Goal: Check status: Check status

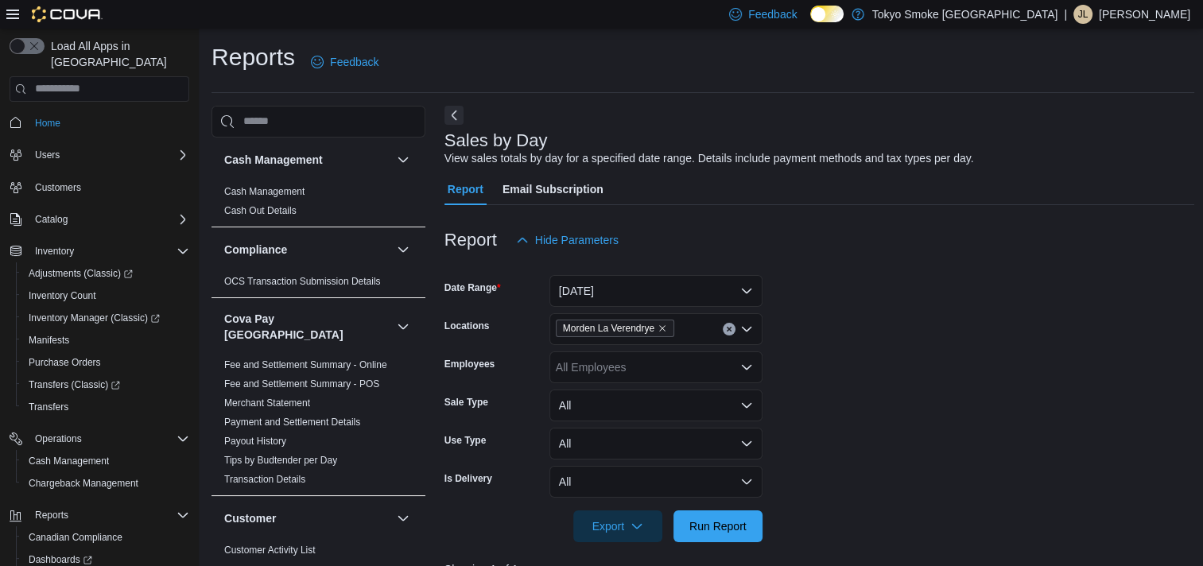
scroll to position [1132, 0]
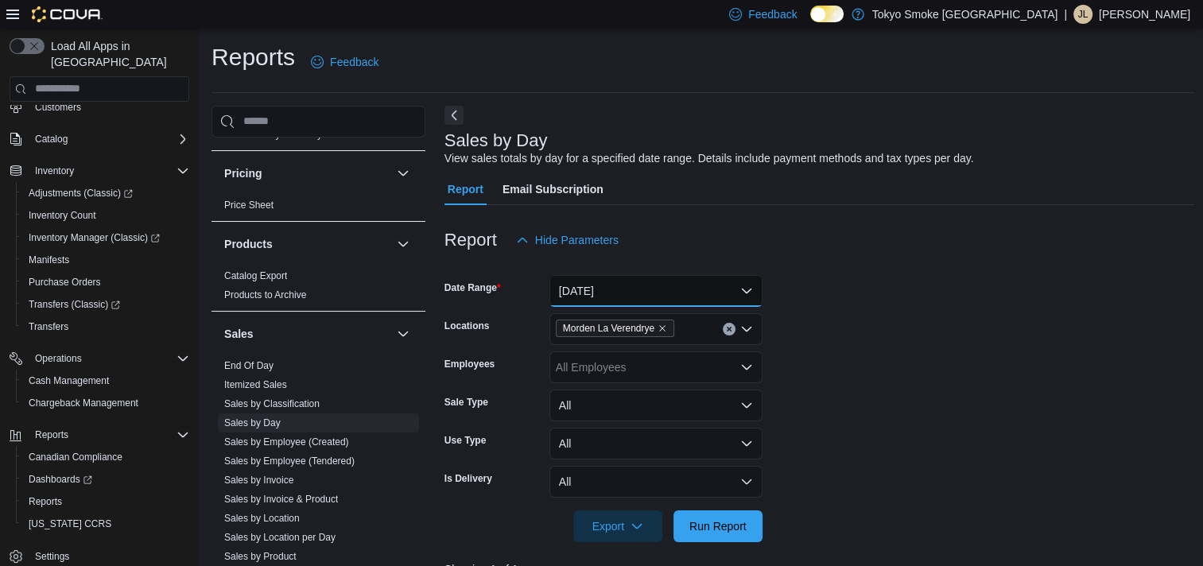
click at [613, 296] on button "[DATE]" at bounding box center [655, 291] width 213 height 32
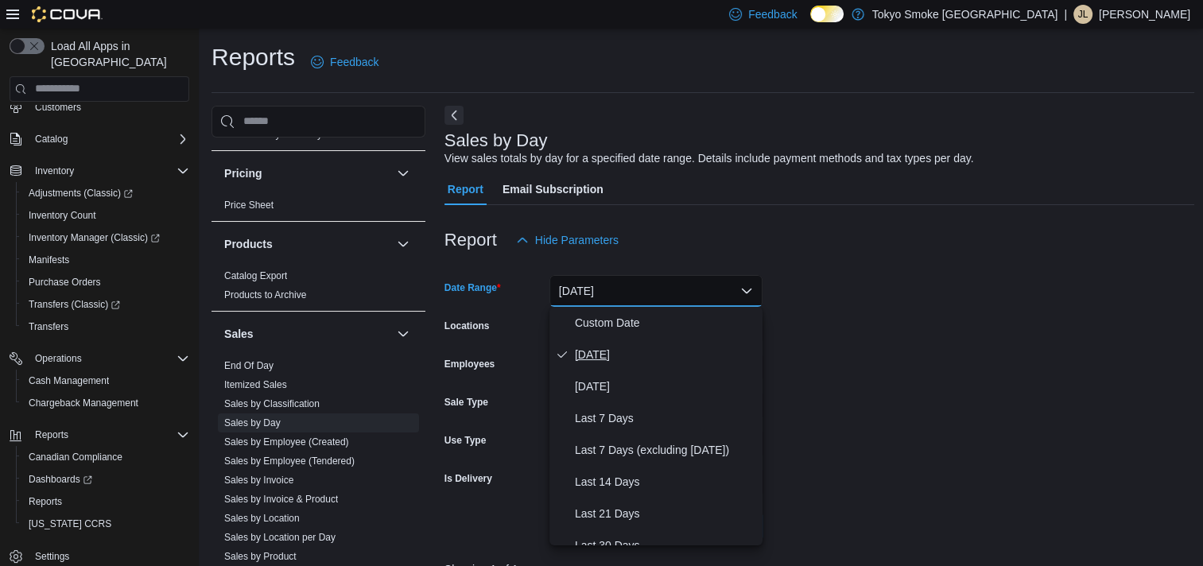
click at [613, 352] on span "[DATE]" at bounding box center [665, 354] width 181 height 19
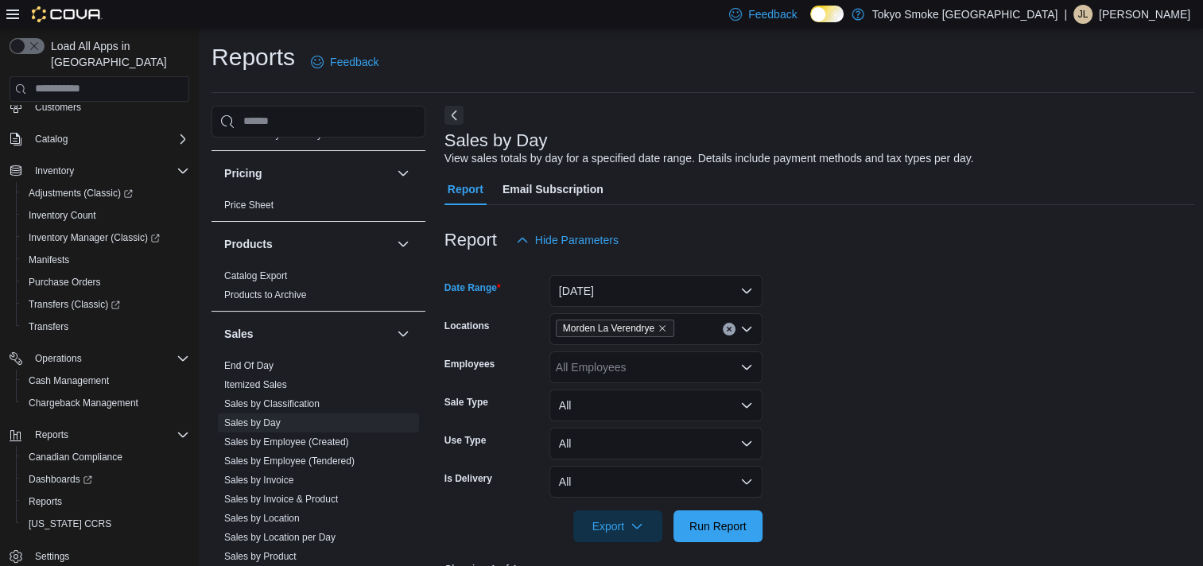
click at [669, 326] on span "Morden La Verendrye" at bounding box center [615, 328] width 118 height 17
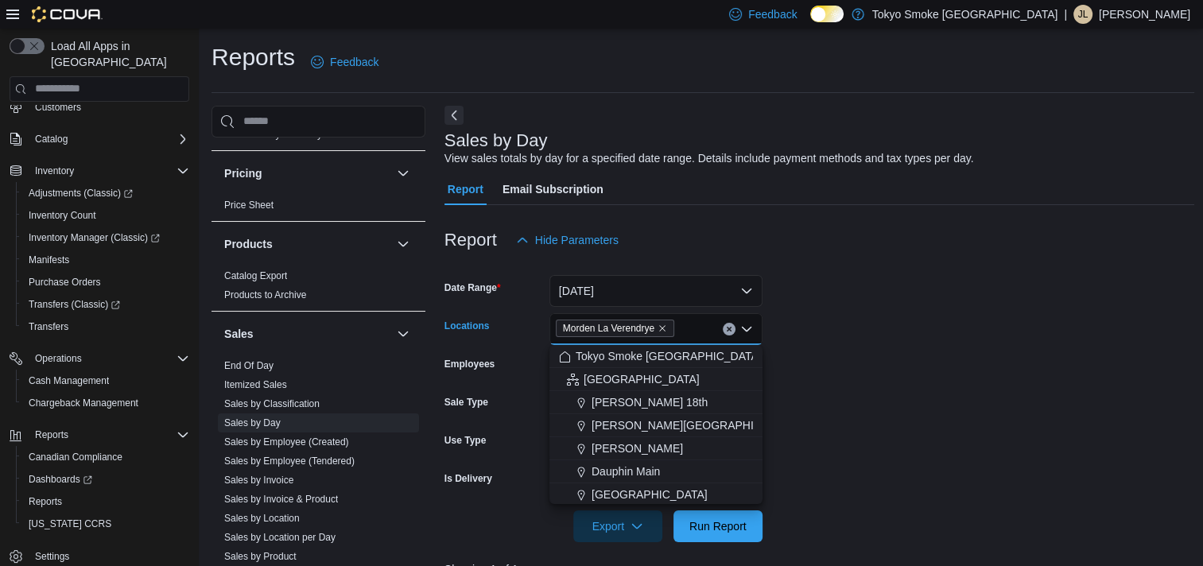
click at [728, 323] on button "Clear input" at bounding box center [729, 329] width 13 height 13
click at [653, 420] on span "[PERSON_NAME][GEOGRAPHIC_DATA]" at bounding box center [694, 425] width 207 height 16
click at [737, 531] on span "Run Report" at bounding box center [717, 526] width 57 height 16
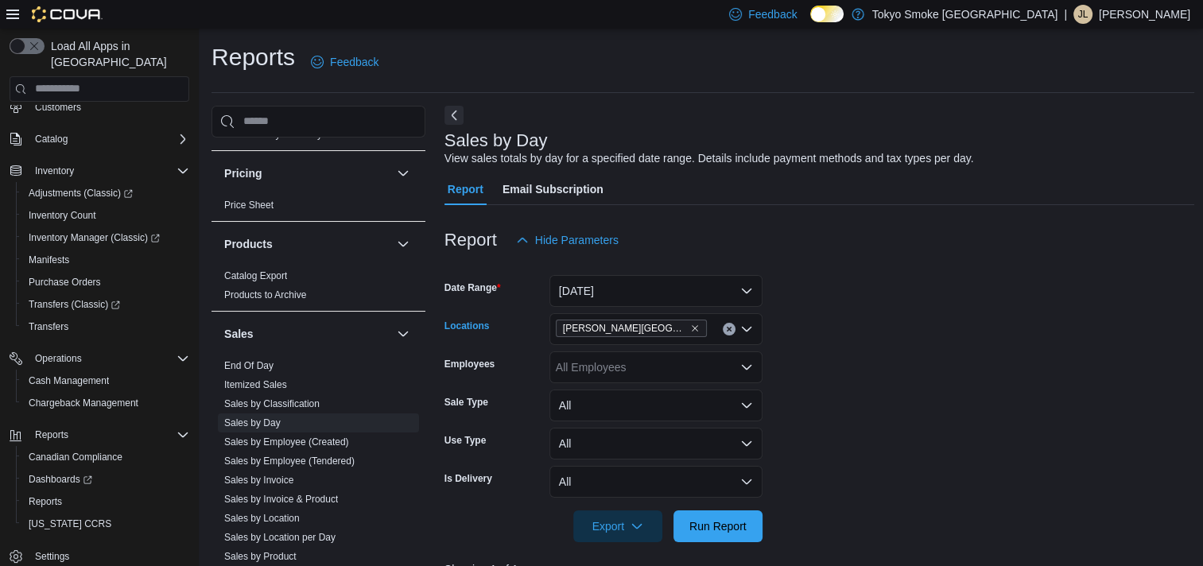
click at [727, 331] on icon "Clear input" at bounding box center [729, 329] width 4 height 4
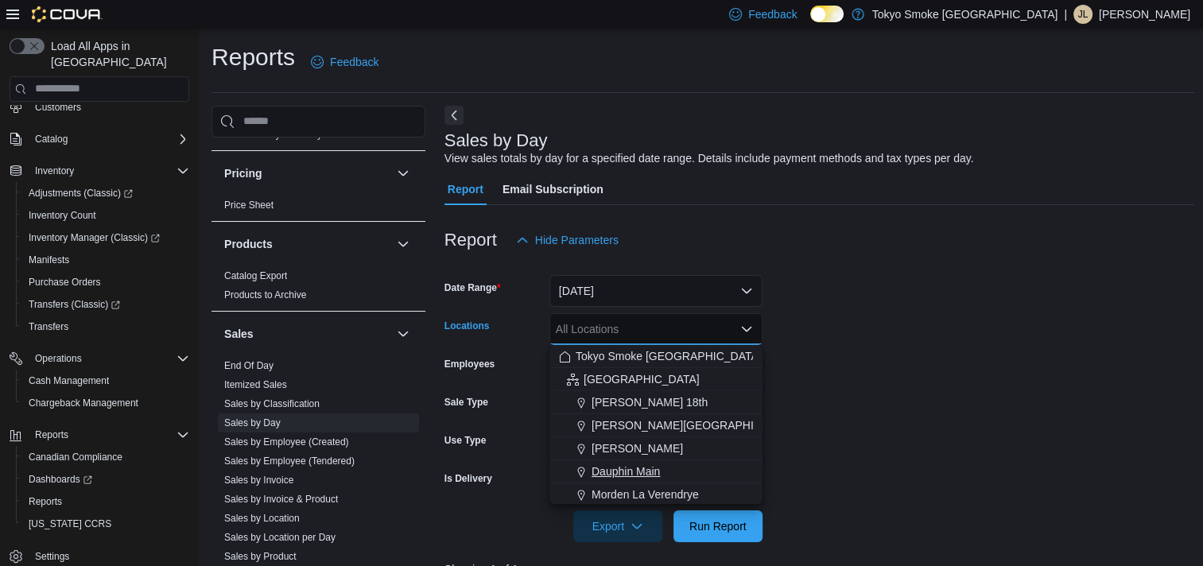
click at [705, 477] on div "Dauphin Main" at bounding box center [656, 471] width 194 height 16
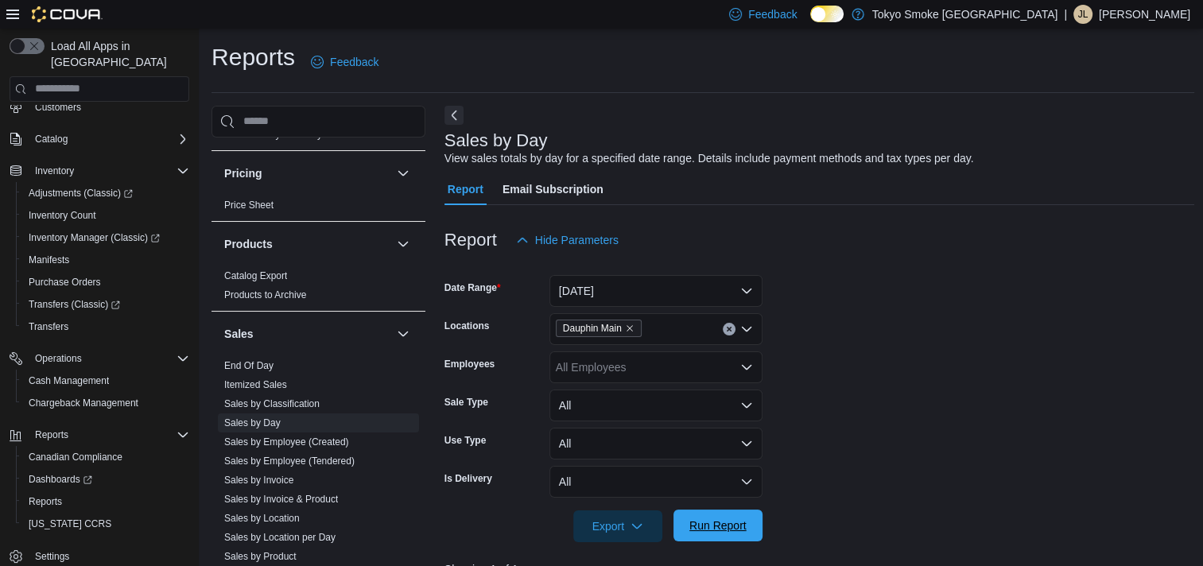
click at [723, 518] on span "Run Report" at bounding box center [717, 526] width 57 height 16
click at [676, 286] on button "[DATE]" at bounding box center [655, 291] width 213 height 32
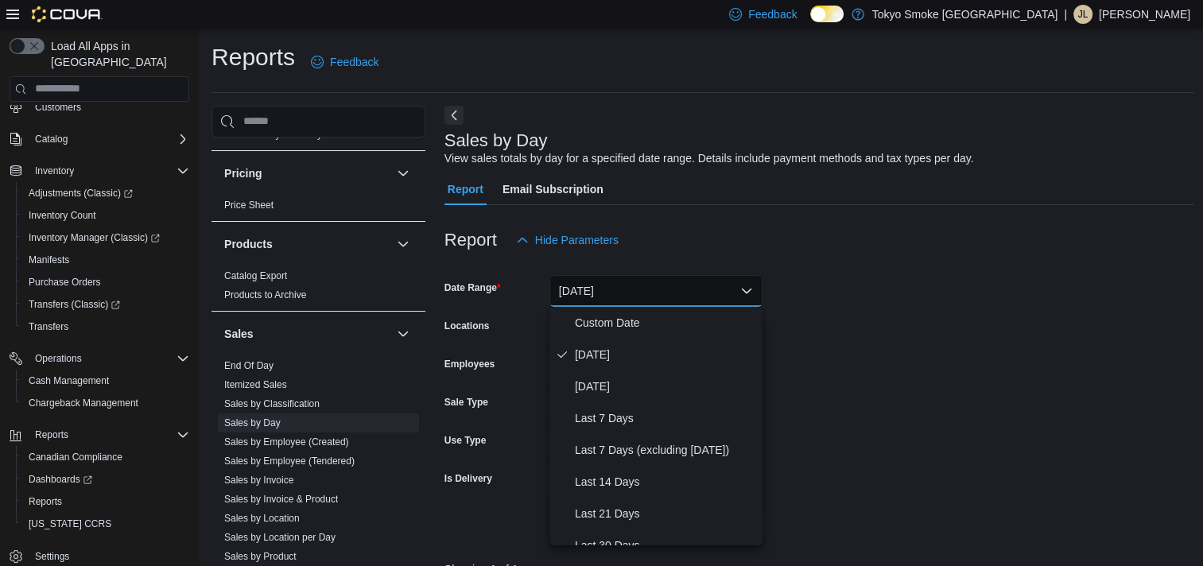
click at [985, 331] on form "Date Range [DATE] Locations Dauphin Main Employees All Employees Sale Type All …" at bounding box center [819, 399] width 750 height 286
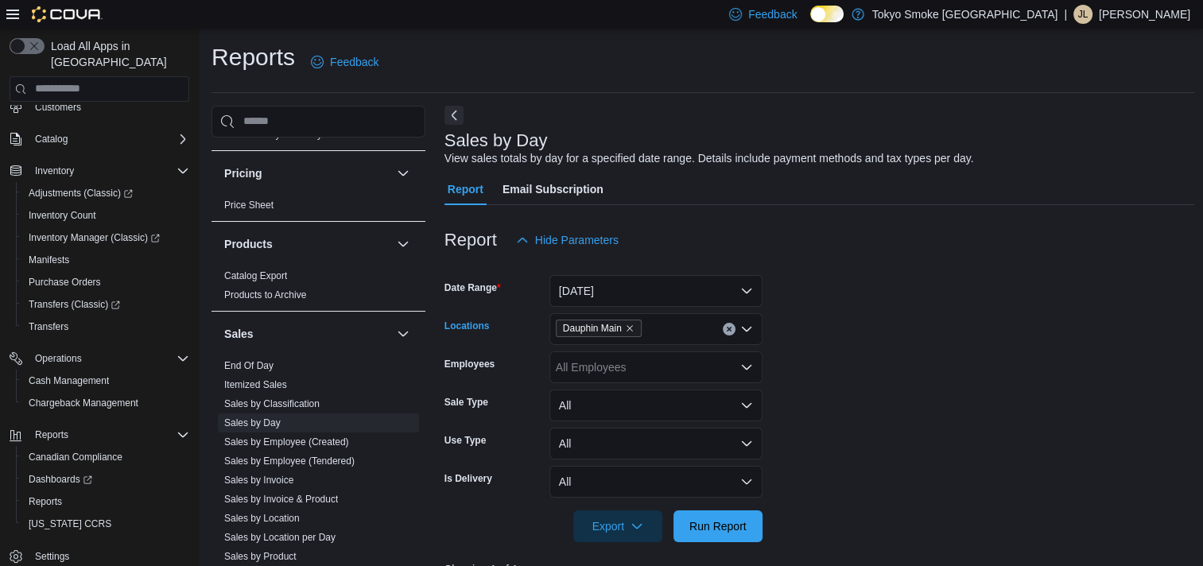
click at [730, 328] on icon "Clear input" at bounding box center [729, 329] width 4 height 4
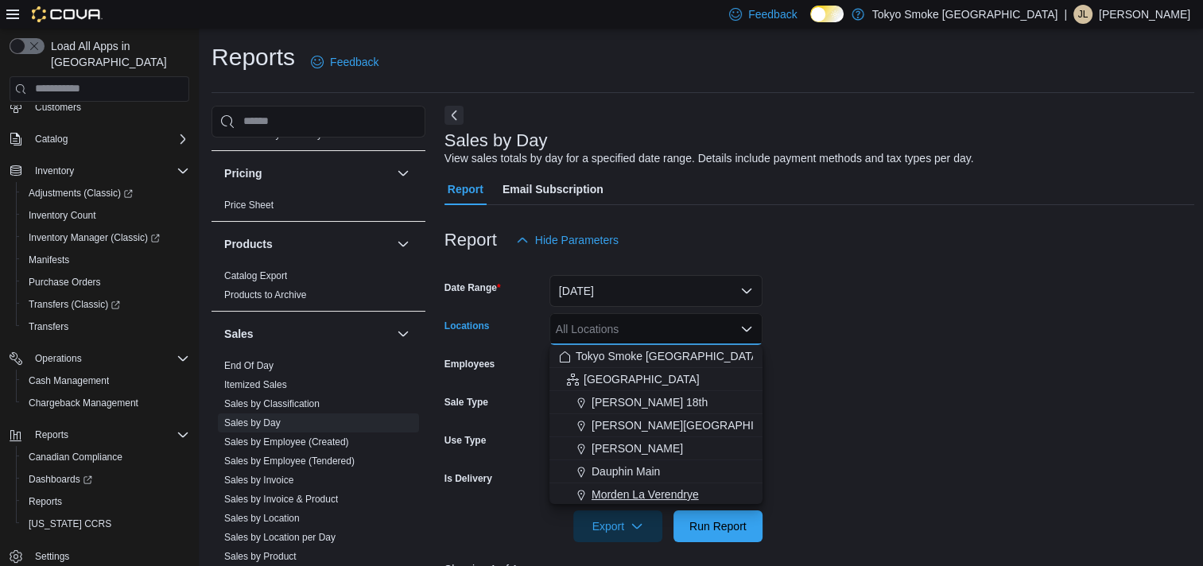
click at [673, 489] on span "Morden La Verendrye" at bounding box center [644, 495] width 107 height 16
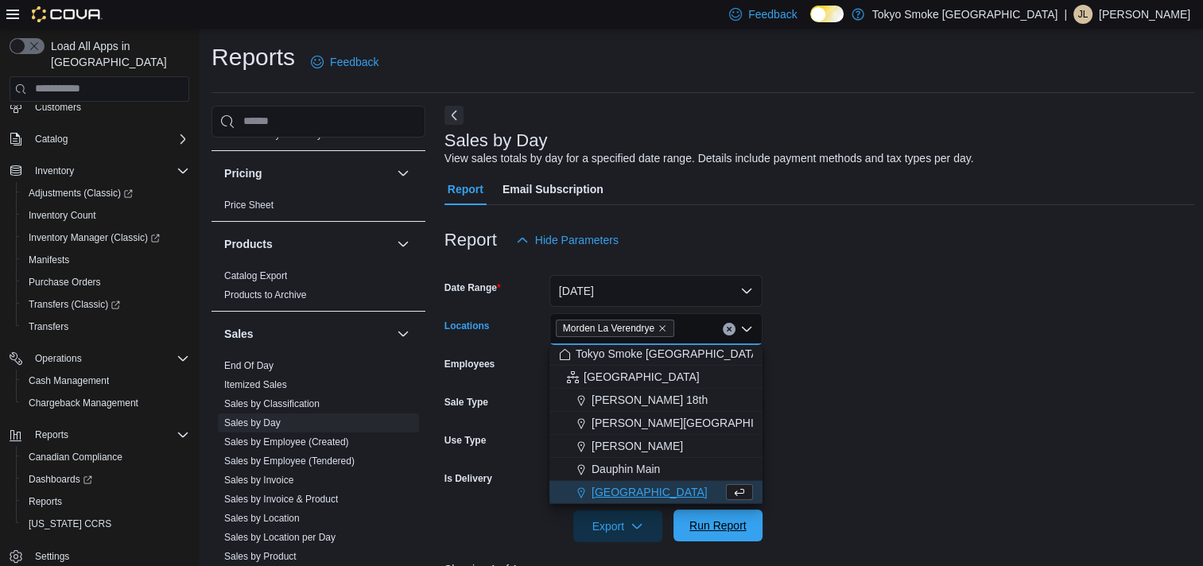
click at [709, 518] on span "Run Report" at bounding box center [718, 526] width 70 height 32
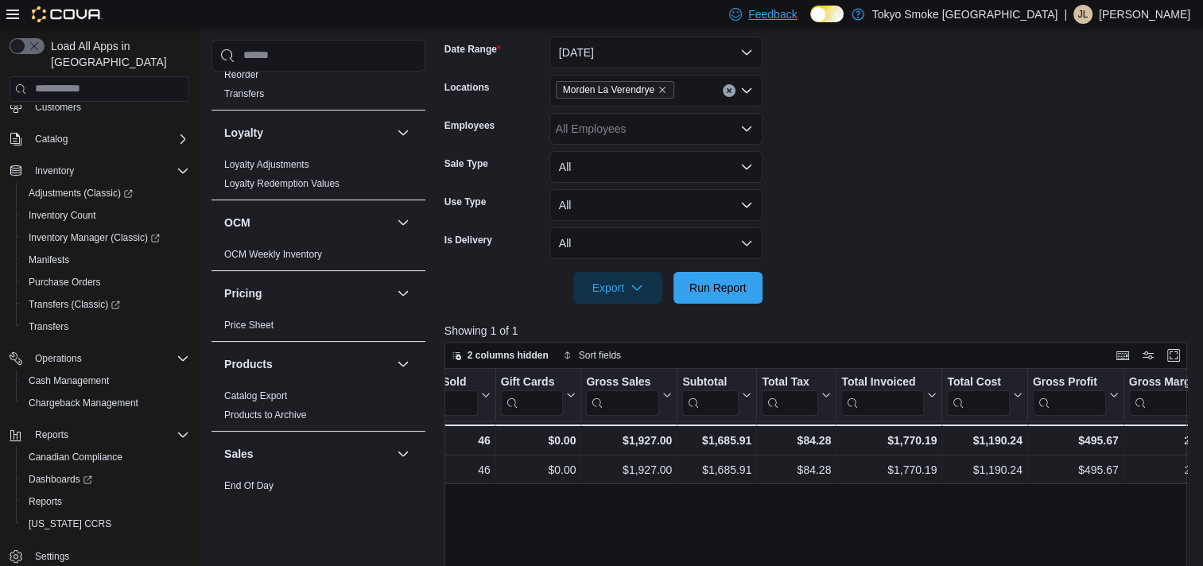
scroll to position [894, 0]
